Goal: Information Seeking & Learning: Learn about a topic

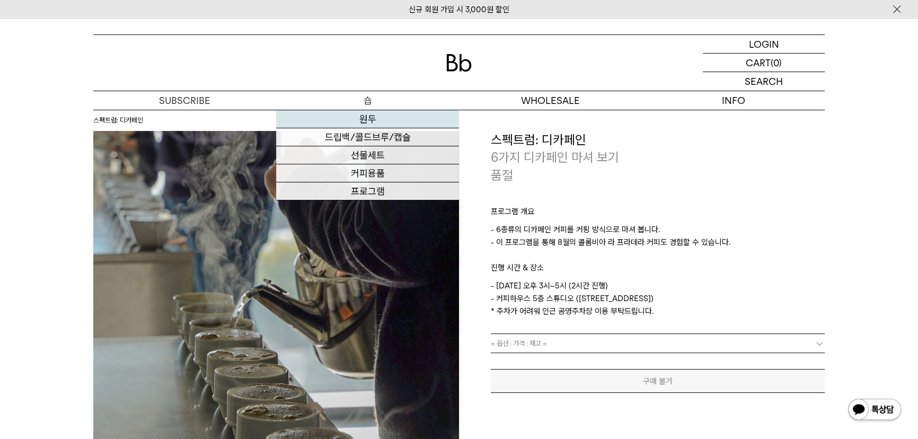
click at [380, 120] on link "원두" at bounding box center [367, 119] width 183 height 18
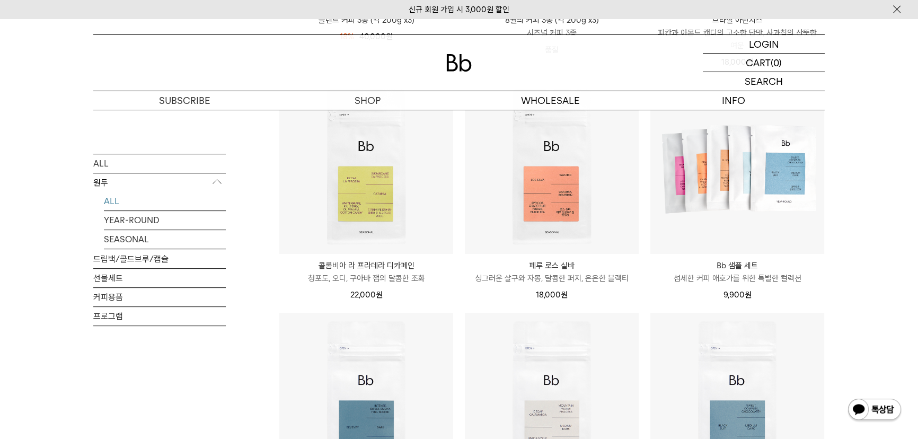
scroll to position [386, 0]
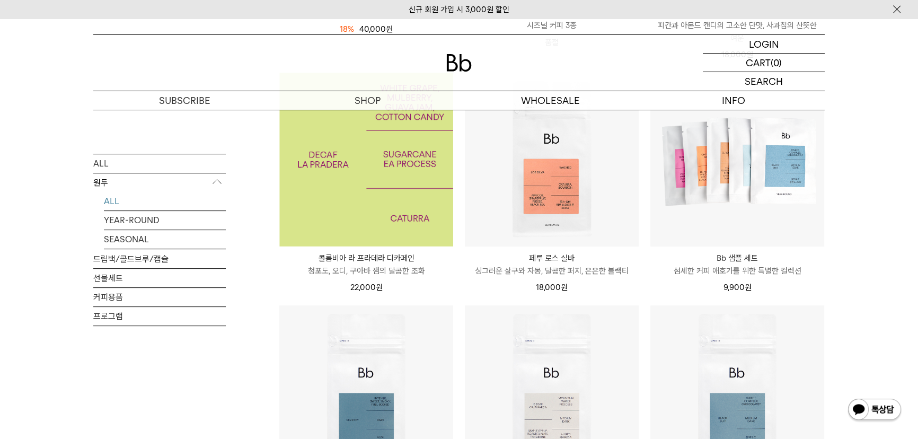
click at [383, 213] on img at bounding box center [366, 160] width 174 height 174
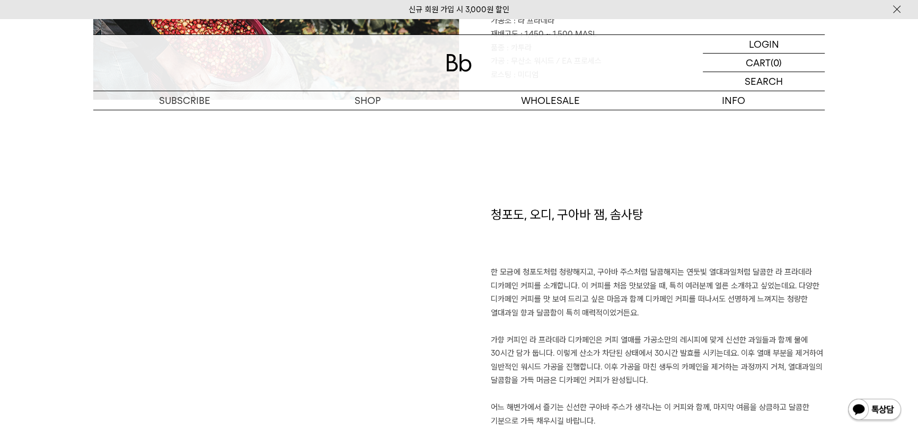
scroll to position [675, 0]
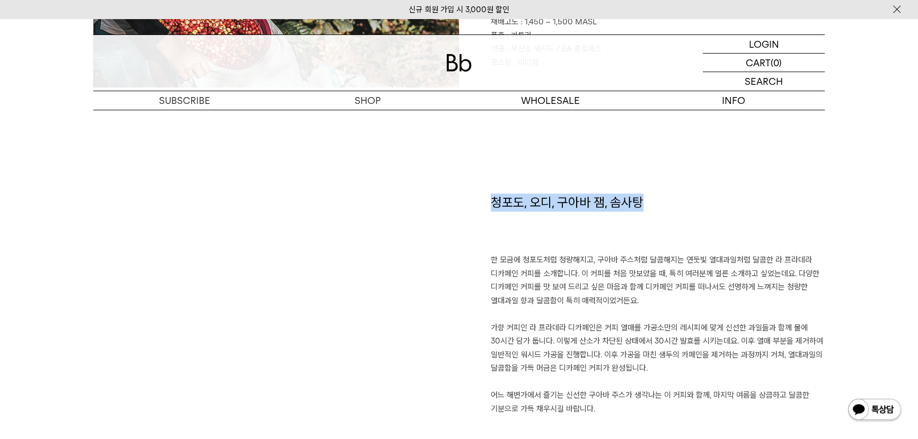
drag, startPoint x: 491, startPoint y: 202, endPoint x: 655, endPoint y: 201, distance: 163.9
click at [655, 201] on h1 "청포도, 오디, 구아바 잼, 솜사탕" at bounding box center [658, 224] width 334 height 60
copy h1 "청포도, 오디, 구아바 잼, 솜사탕"
